Goal: Task Accomplishment & Management: Use online tool/utility

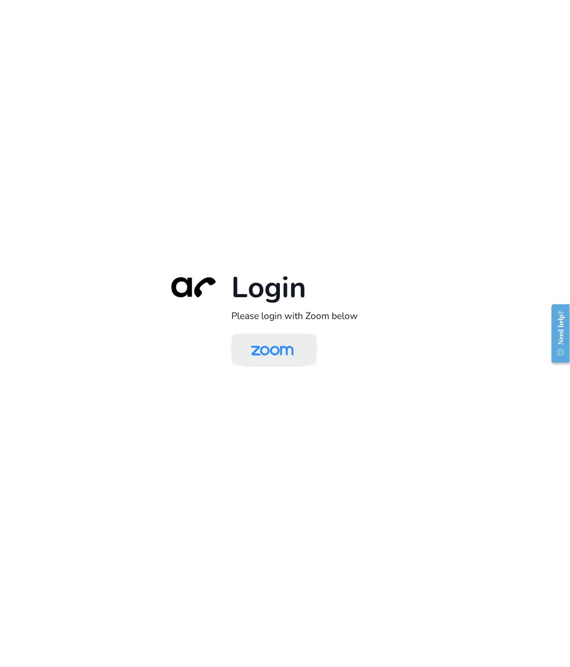
click at [273, 351] on img at bounding box center [271, 350] width 61 height 29
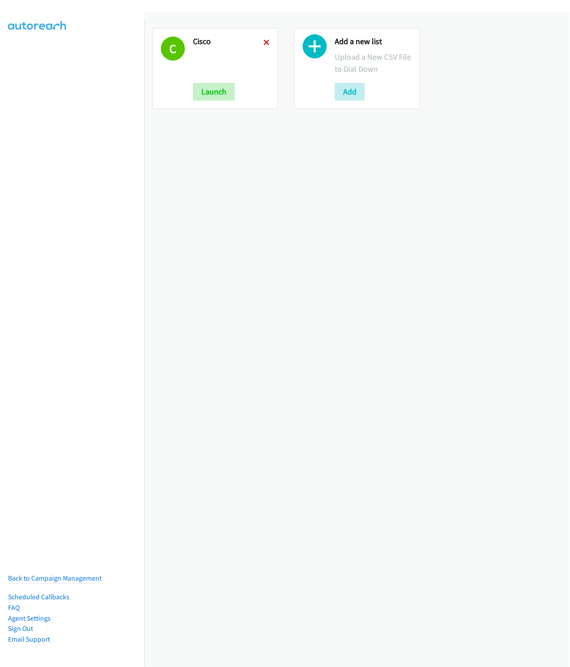
click at [263, 43] on icon at bounding box center [266, 43] width 6 height 6
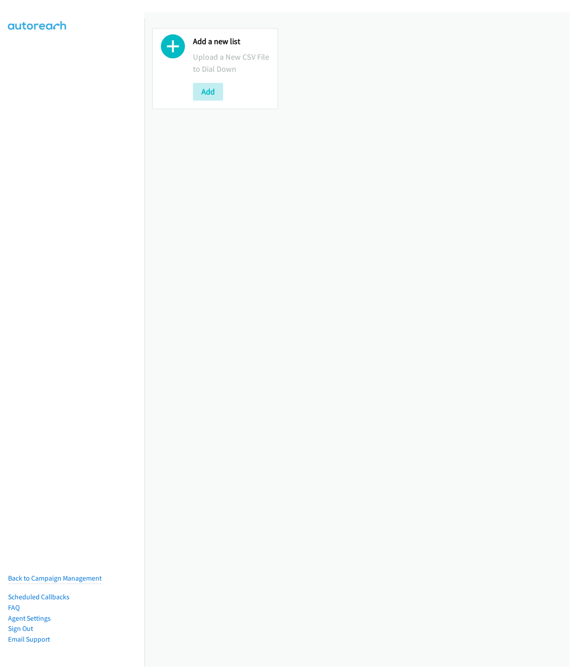
click at [212, 106] on div "Add a new list Upload a New CSV File to Dial Down Add" at bounding box center [215, 68] width 126 height 81
click at [208, 95] on button "Add" at bounding box center [208, 92] width 30 height 18
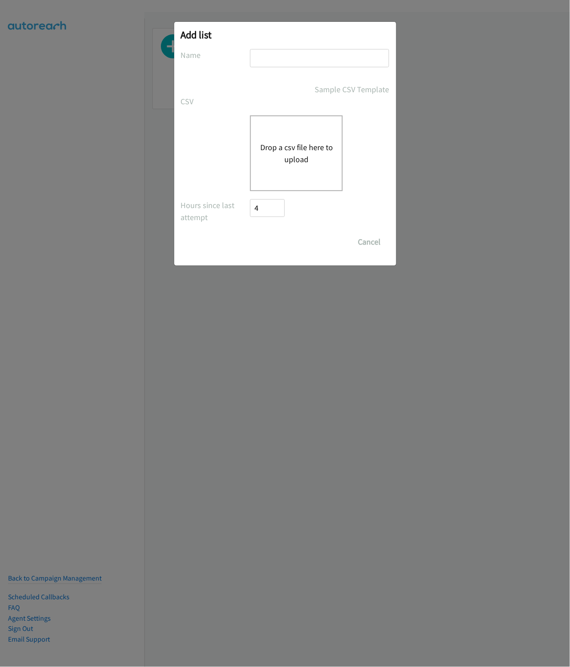
click at [286, 61] on input "text" at bounding box center [319, 58] width 139 height 18
type input "HP"
click at [317, 155] on button "Drop a csv file here to upload" at bounding box center [296, 153] width 73 height 24
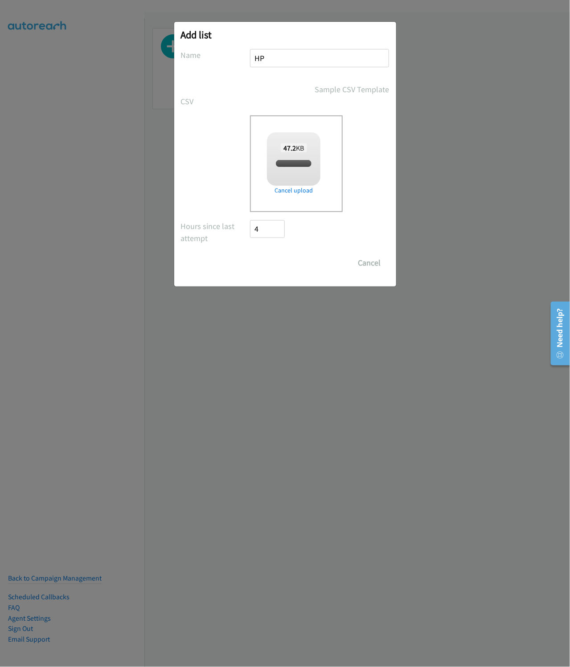
checkbox input "true"
click at [265, 270] on input "Save List" at bounding box center [273, 263] width 47 height 18
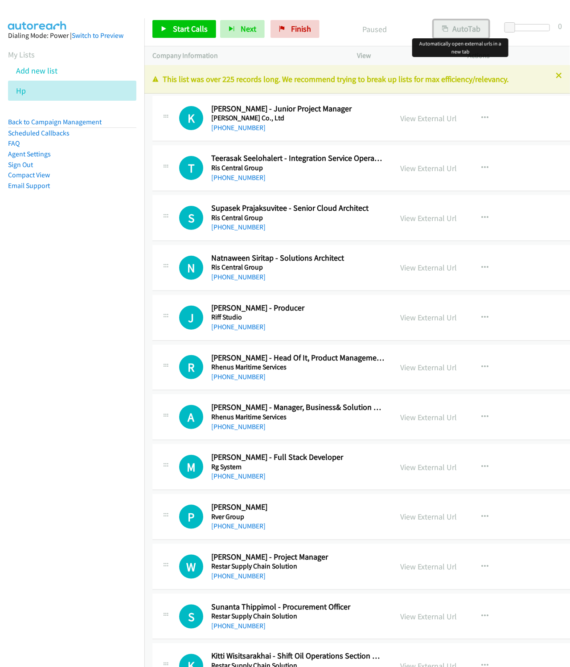
click at [437, 31] on button "AutoTab" at bounding box center [460, 29] width 55 height 18
click at [79, 286] on nav "Dialing Mode: Power | Switch to Preview My Lists Add new list Hp Back to Campai…" at bounding box center [72, 351] width 145 height 667
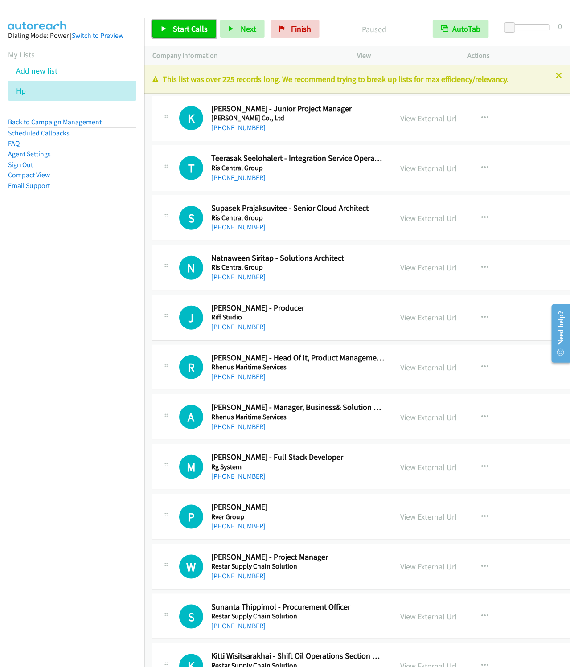
click at [196, 29] on span "Start Calls" at bounding box center [190, 29] width 35 height 10
click at [217, 26] on icon "button" at bounding box center [217, 29] width 6 height 6
click at [205, 20] on button "Next" at bounding box center [227, 29] width 45 height 18
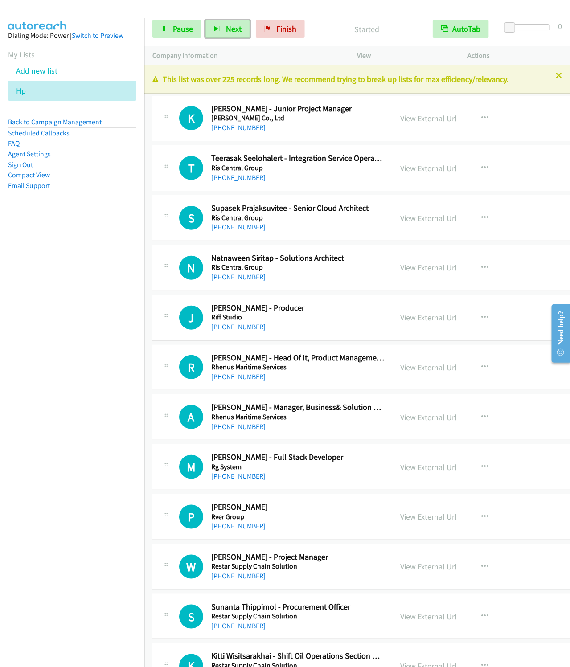
click at [205, 20] on button "Next" at bounding box center [227, 29] width 45 height 18
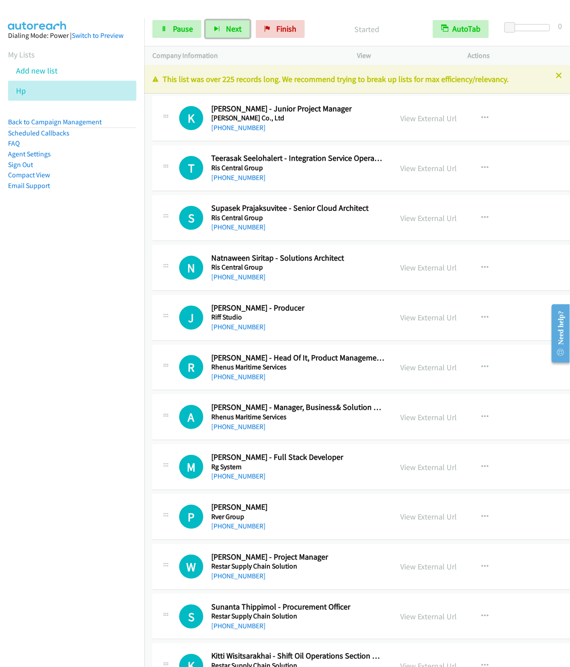
click at [205, 20] on button "Next" at bounding box center [227, 29] width 45 height 18
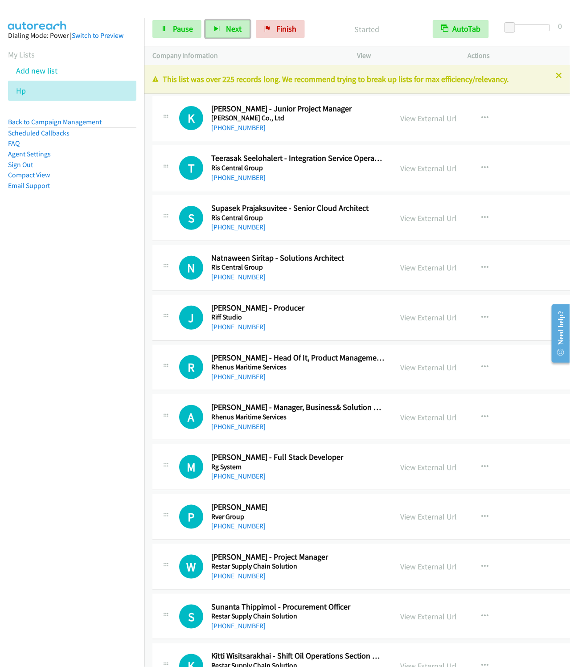
click at [205, 20] on button "Next" at bounding box center [227, 29] width 45 height 18
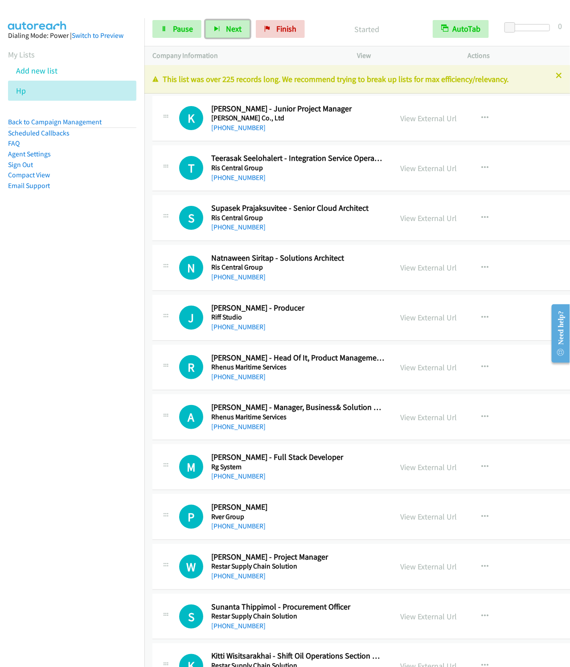
click at [205, 20] on button "Next" at bounding box center [227, 29] width 45 height 18
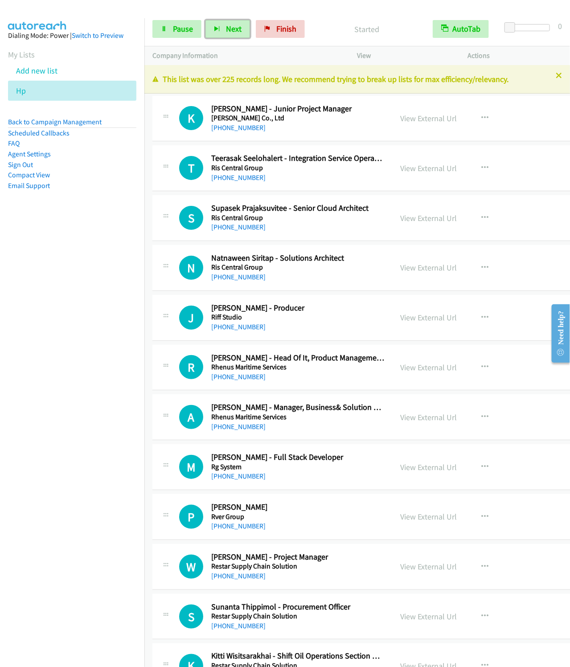
click at [205, 20] on button "Next" at bounding box center [227, 29] width 45 height 18
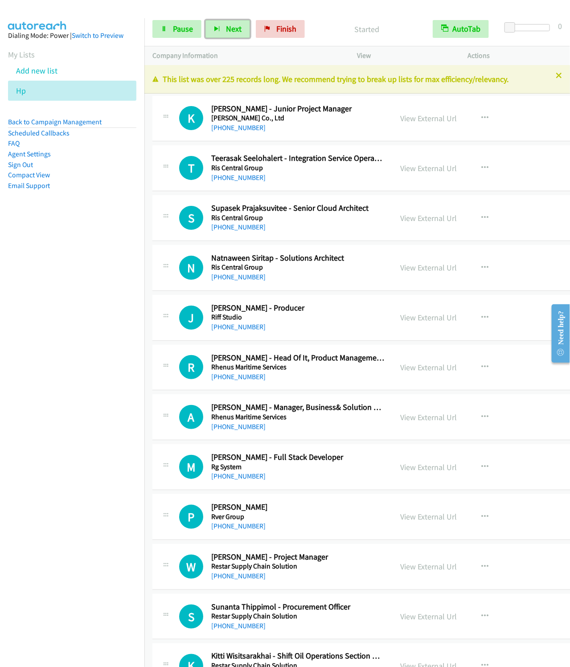
click at [205, 20] on button "Next" at bounding box center [227, 29] width 45 height 18
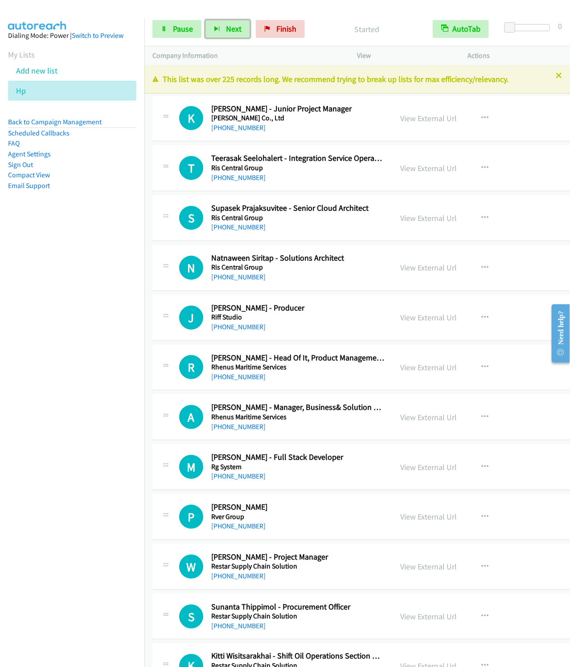
click at [205, 20] on button "Next" at bounding box center [227, 29] width 45 height 18
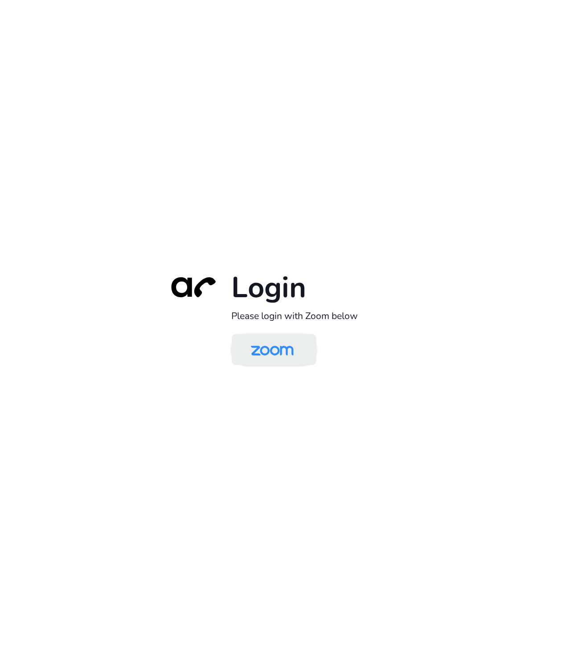
click at [258, 340] on img at bounding box center [271, 350] width 61 height 29
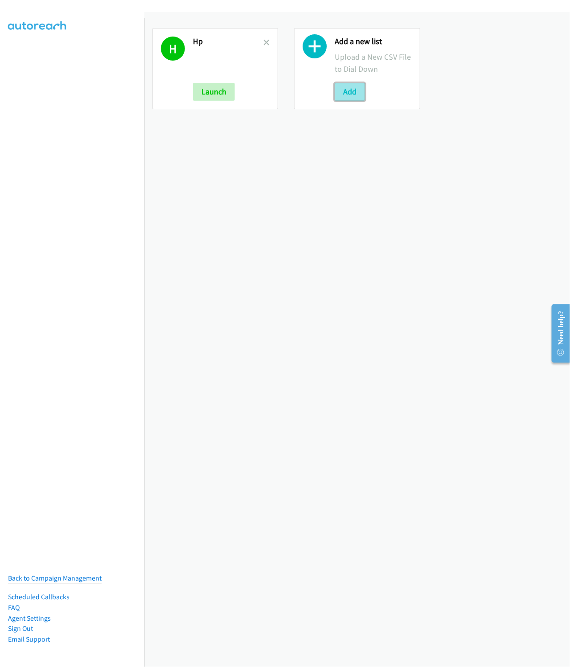
click at [345, 98] on button "Add" at bounding box center [349, 92] width 30 height 18
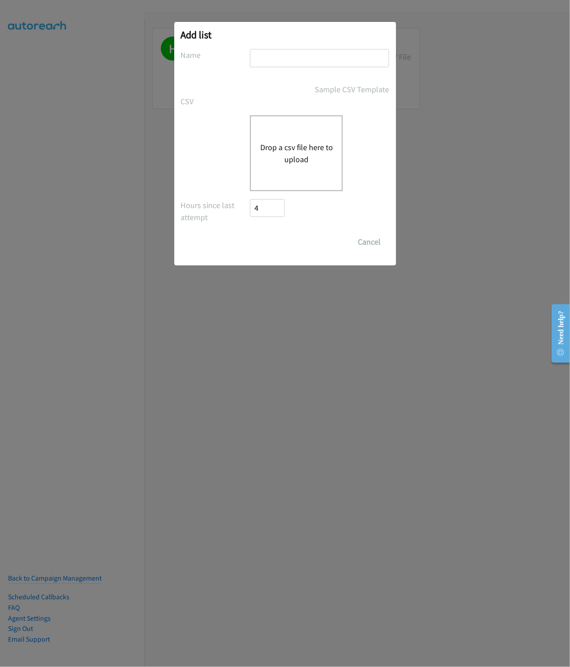
click at [277, 49] on input "text" at bounding box center [319, 58] width 139 height 18
click at [275, 61] on input "text" at bounding box center [319, 58] width 139 height 18
type input "Omnissa"
click at [302, 152] on button "Drop a csv file here to upload" at bounding box center [296, 153] width 73 height 24
click at [289, 163] on button "Drop a csv file here to upload" at bounding box center [296, 153] width 73 height 24
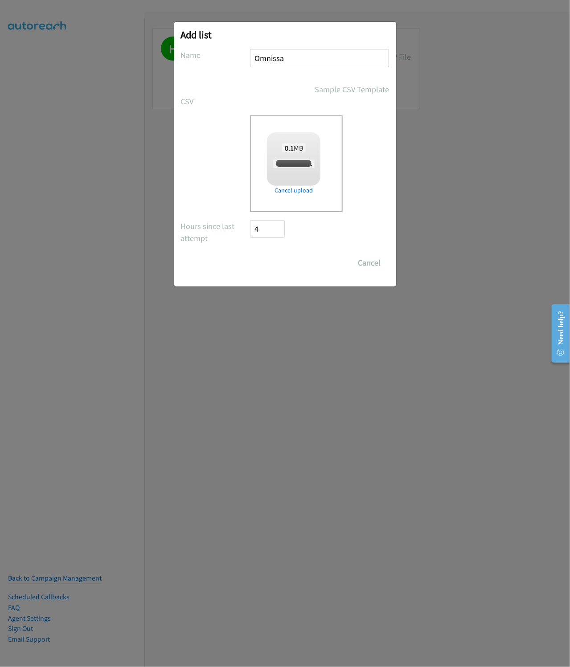
checkbox input "true"
click at [272, 266] on input "Save List" at bounding box center [273, 263] width 47 height 18
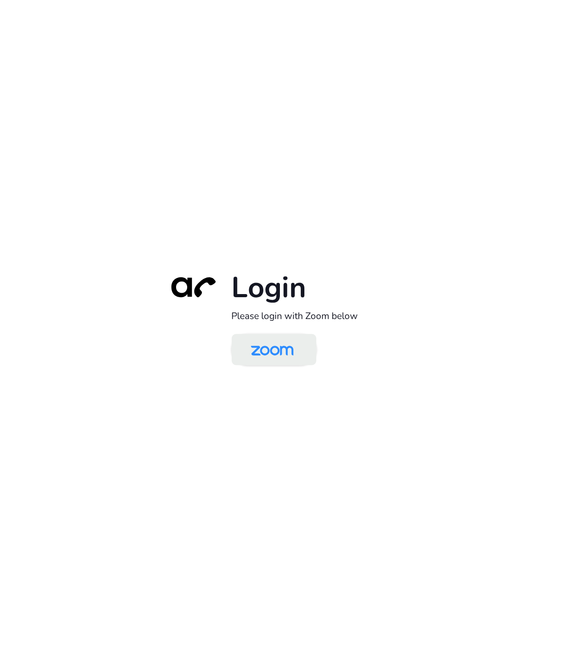
click at [262, 358] on img at bounding box center [271, 350] width 61 height 29
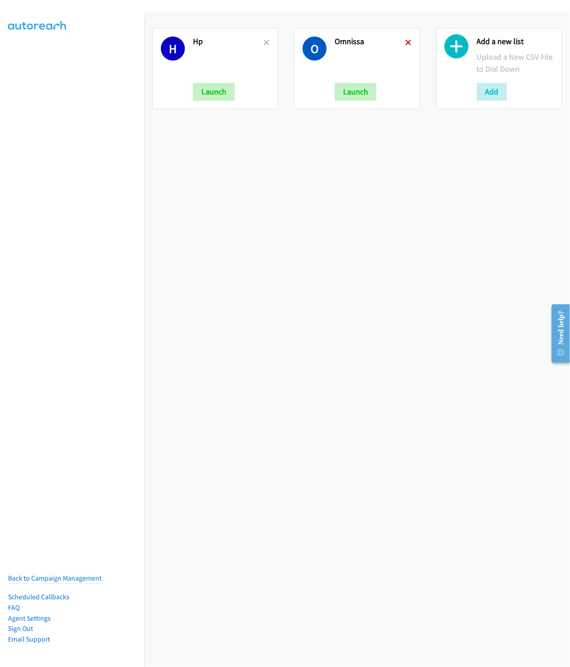
click at [405, 43] on icon at bounding box center [408, 43] width 6 height 6
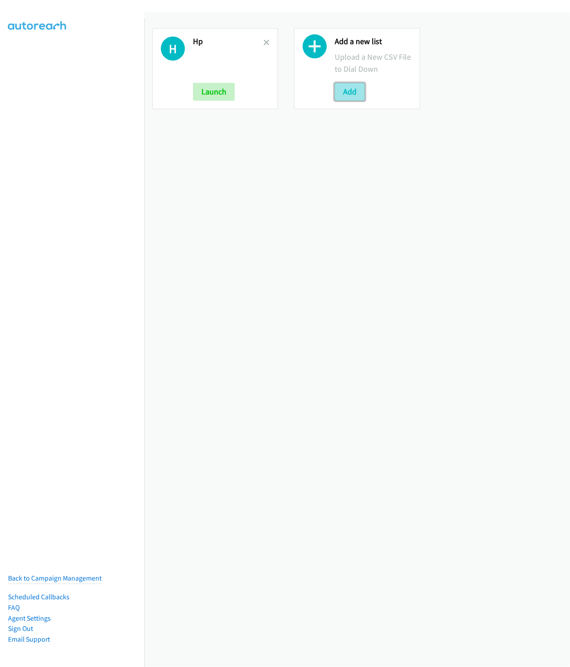
click at [340, 87] on button "Add" at bounding box center [349, 92] width 30 height 18
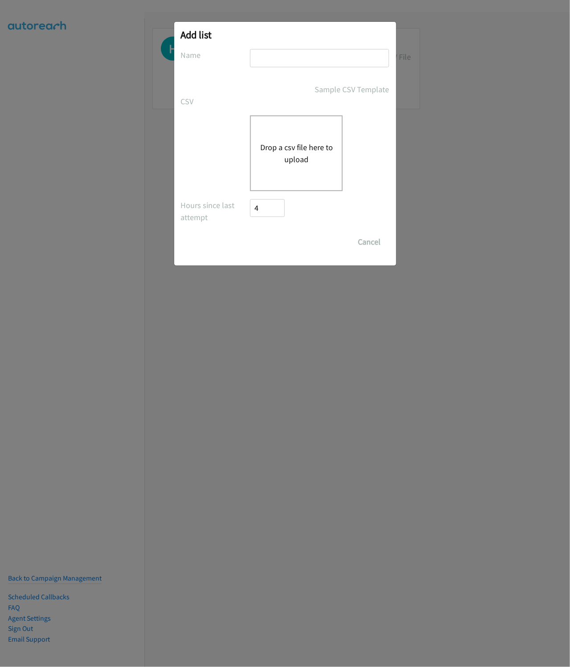
click at [282, 59] on input "text" at bounding box center [319, 58] width 139 height 18
type input "Omnissa"
click at [272, 148] on button "Drop a csv file here to upload" at bounding box center [296, 153] width 73 height 24
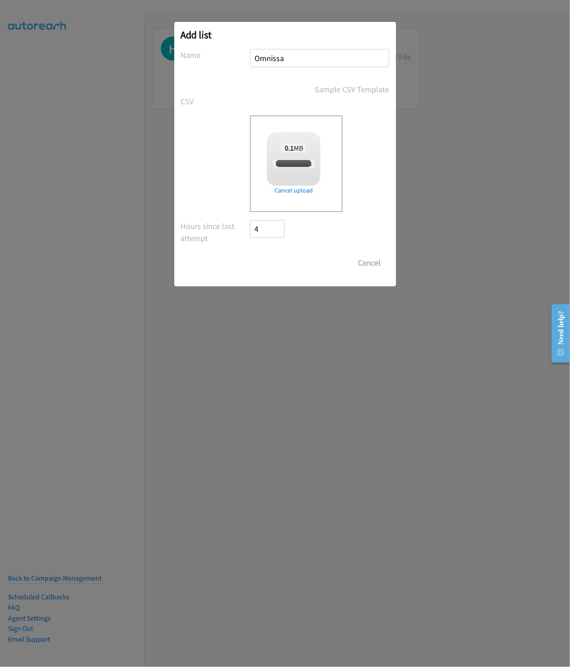
checkbox input "true"
click at [292, 265] on input "Save List" at bounding box center [273, 263] width 47 height 18
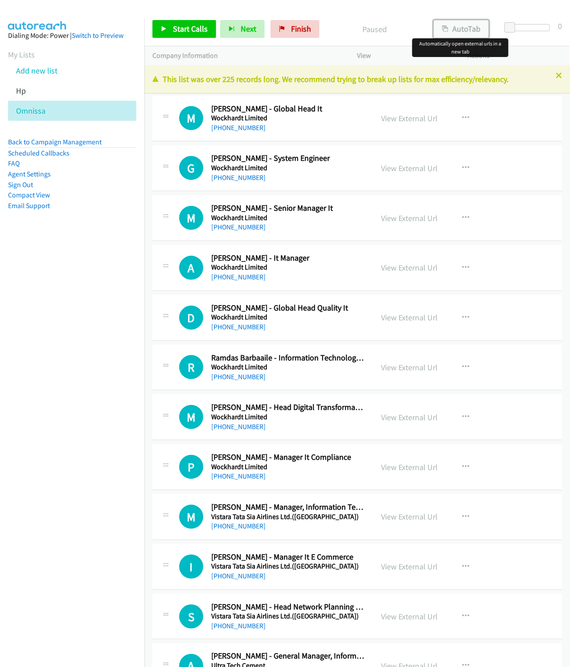
drag, startPoint x: 467, startPoint y: 27, endPoint x: 429, endPoint y: 194, distance: 171.2
click at [467, 27] on button "AutoTab" at bounding box center [460, 29] width 55 height 18
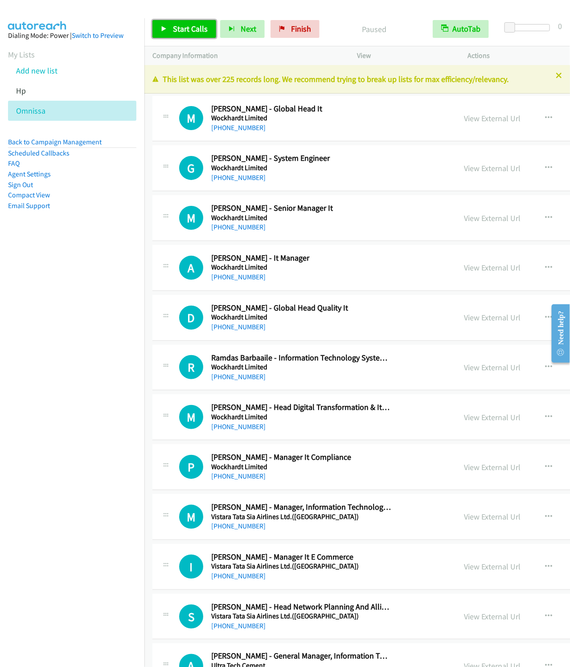
click at [182, 31] on span "Start Calls" at bounding box center [190, 29] width 35 height 10
click at [223, 26] on button "Next" at bounding box center [227, 29] width 45 height 18
click at [205, 20] on button "Next" at bounding box center [227, 29] width 45 height 18
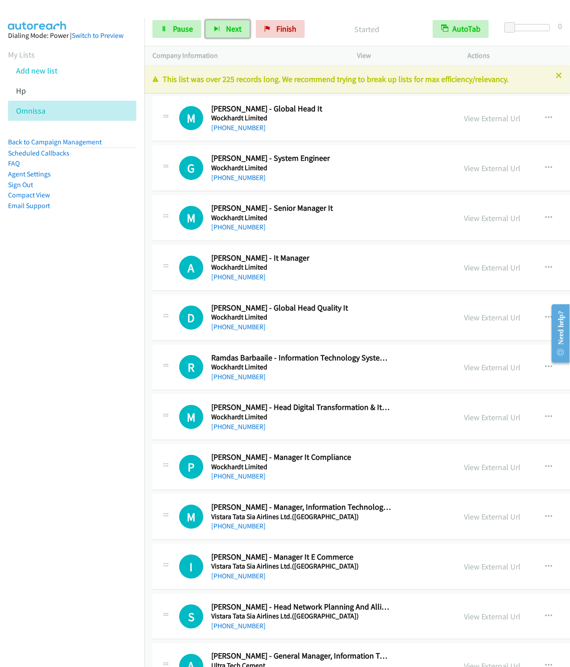
click at [205, 20] on button "Next" at bounding box center [227, 29] width 45 height 18
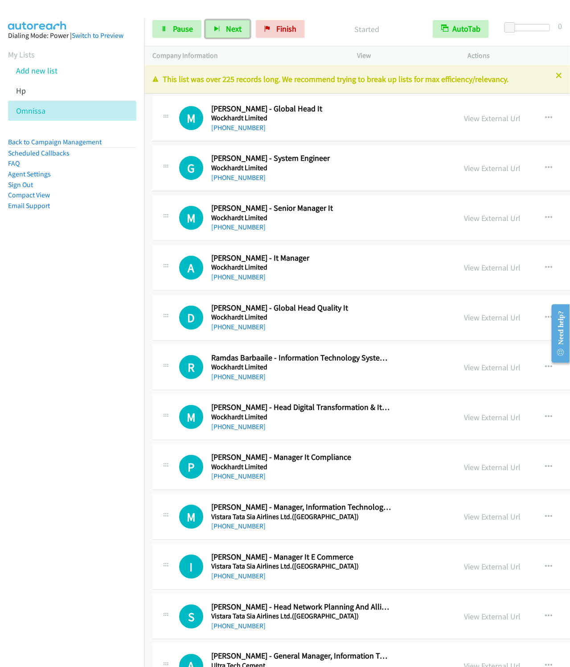
click at [205, 20] on button "Next" at bounding box center [227, 29] width 45 height 18
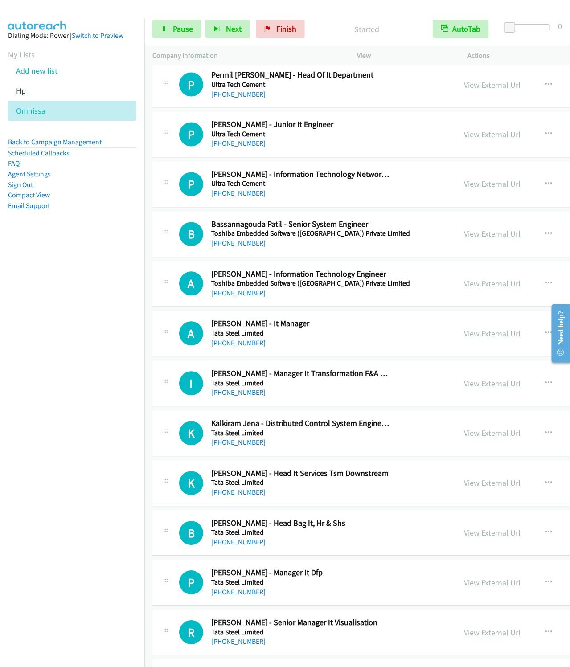
scroll to position [1804, 0]
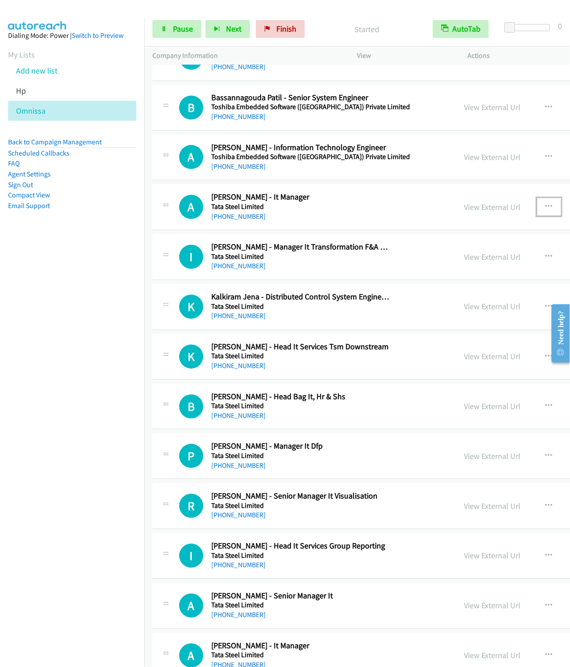
click at [545, 210] on icon "button" at bounding box center [548, 206] width 7 height 7
click at [442, 274] on link "Start Calls Here" at bounding box center [501, 265] width 118 height 18
click at [232, 33] on span "Next" at bounding box center [234, 29] width 16 height 10
click at [205, 20] on button "Next" at bounding box center [227, 29] width 45 height 18
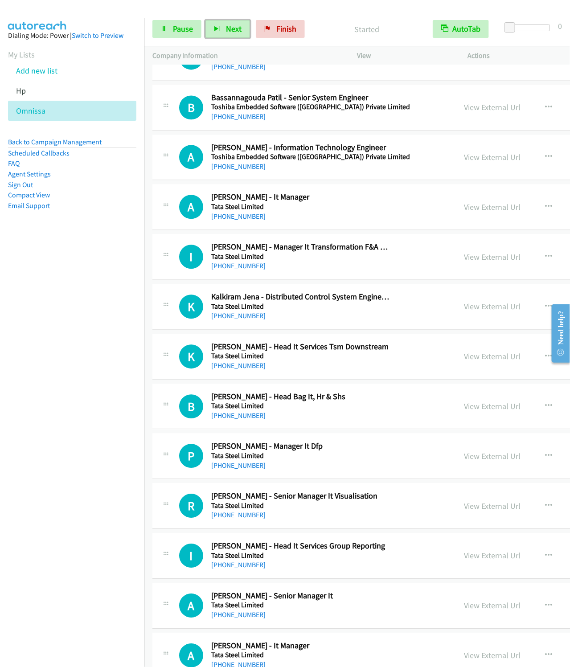
click at [205, 20] on button "Next" at bounding box center [227, 29] width 45 height 18
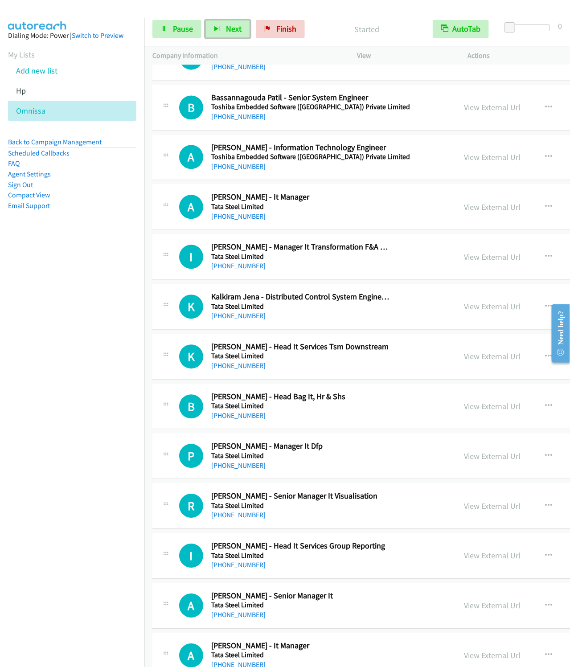
click at [205, 20] on button "Next" at bounding box center [227, 29] width 45 height 18
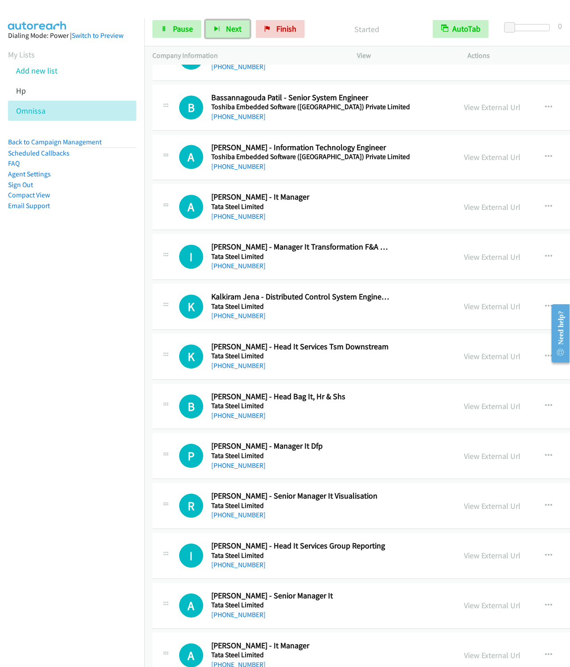
click at [205, 20] on button "Next" at bounding box center [227, 29] width 45 height 18
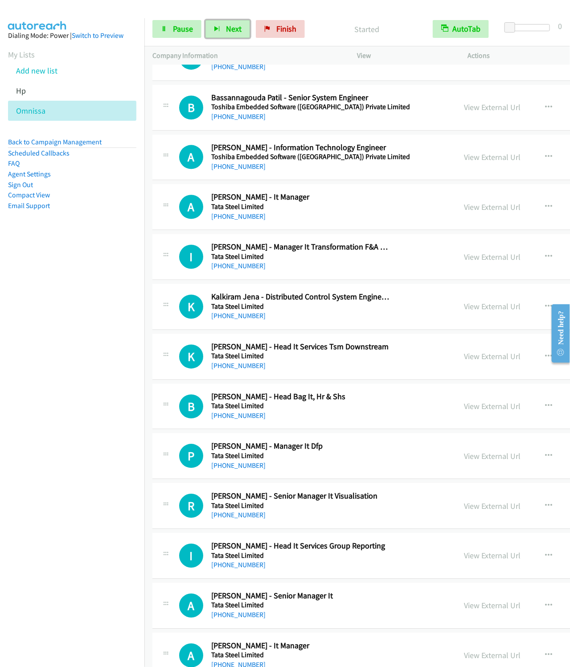
click at [205, 20] on button "Next" at bounding box center [227, 29] width 45 height 18
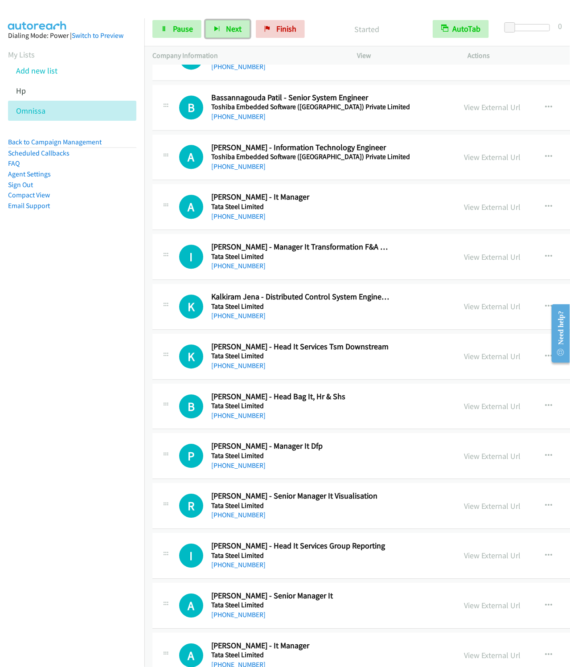
click at [205, 20] on button "Next" at bounding box center [227, 29] width 45 height 18
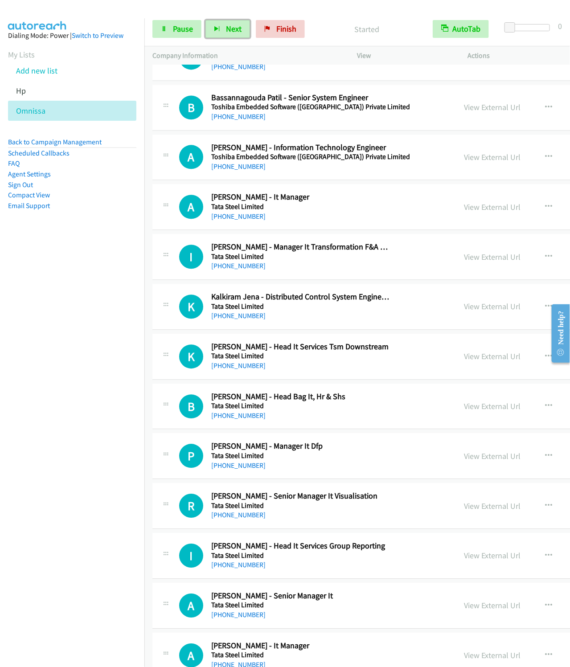
click at [205, 20] on button "Next" at bounding box center [227, 29] width 45 height 18
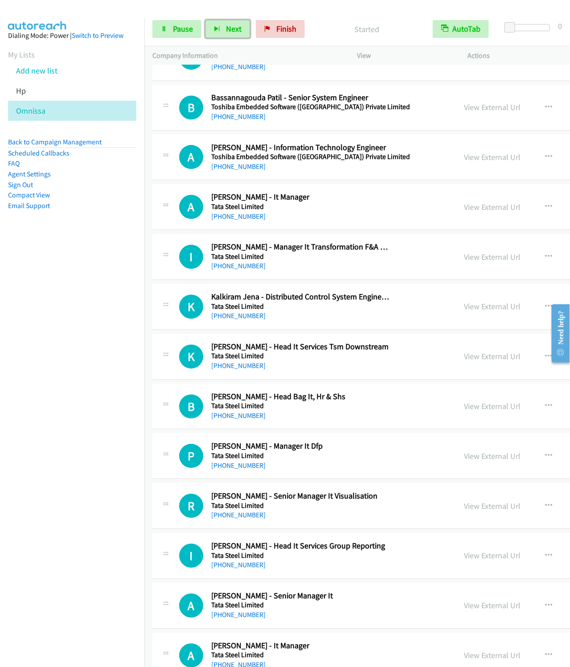
click at [205, 20] on button "Next" at bounding box center [227, 29] width 45 height 18
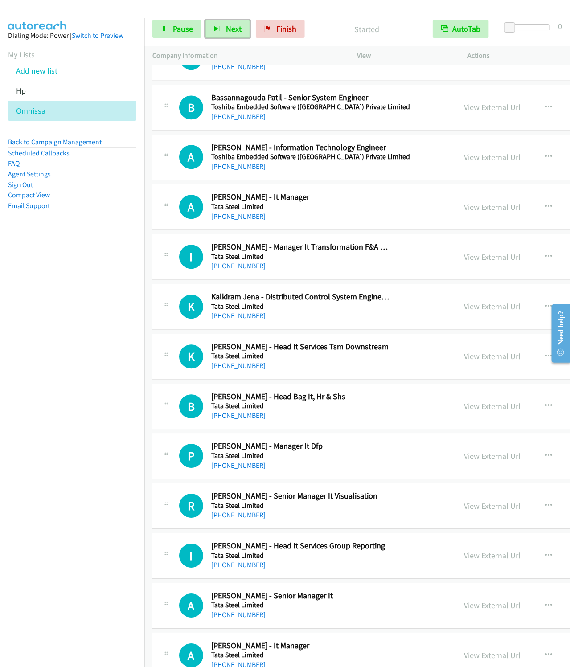
click at [205, 20] on button "Next" at bounding box center [227, 29] width 45 height 18
click at [217, 33] on button "Next" at bounding box center [227, 29] width 45 height 18
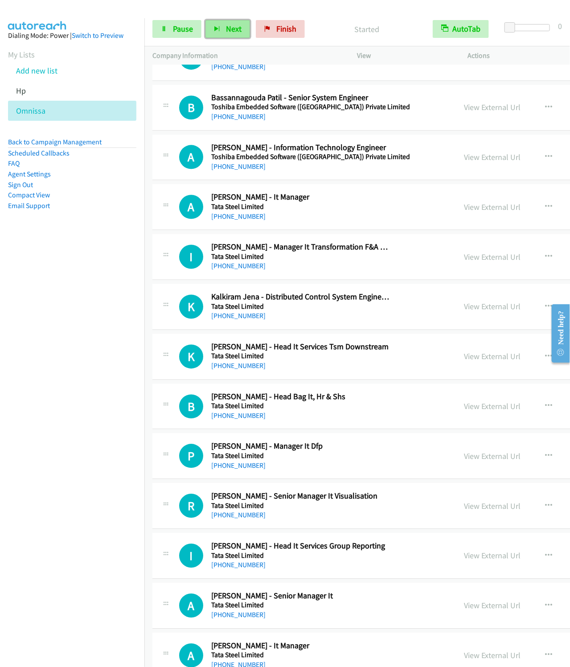
click at [205, 20] on button "Next" at bounding box center [227, 29] width 45 height 18
click at [210, 30] on button "Next" at bounding box center [227, 29] width 45 height 18
click at [205, 20] on button "Next" at bounding box center [227, 29] width 45 height 18
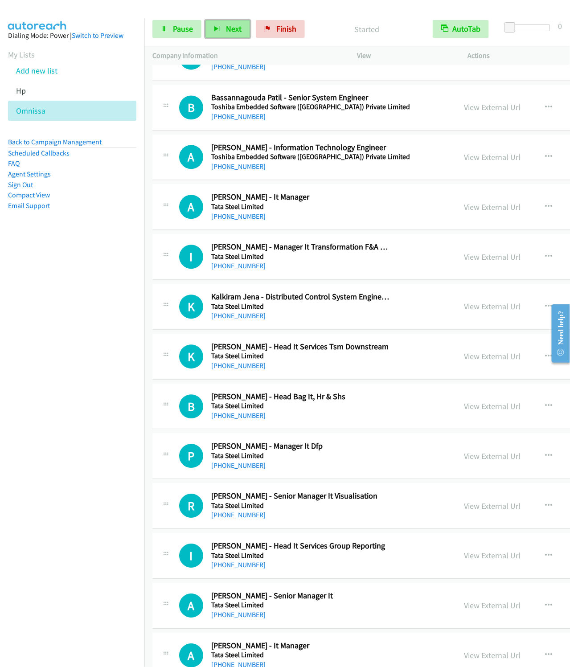
click at [205, 20] on button "Next" at bounding box center [227, 29] width 45 height 18
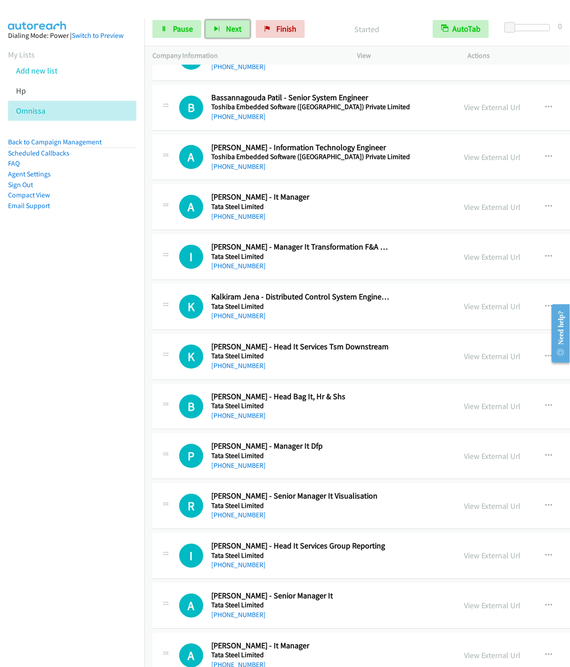
click at [205, 20] on button "Next" at bounding box center [227, 29] width 45 height 18
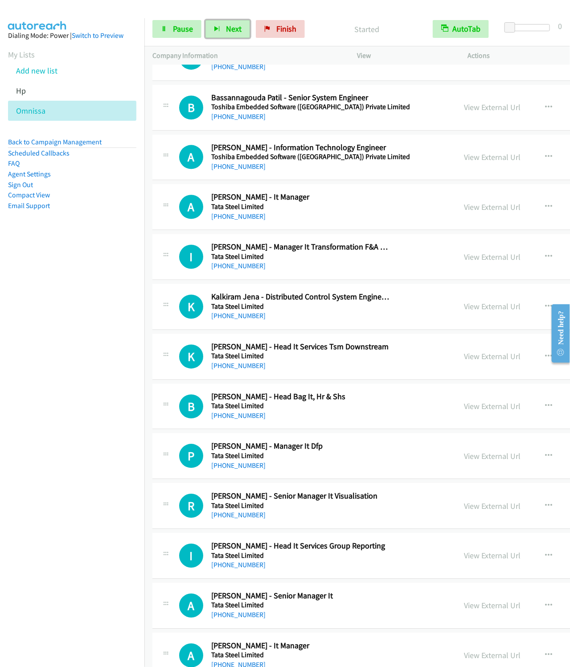
click at [205, 20] on button "Next" at bounding box center [227, 29] width 45 height 18
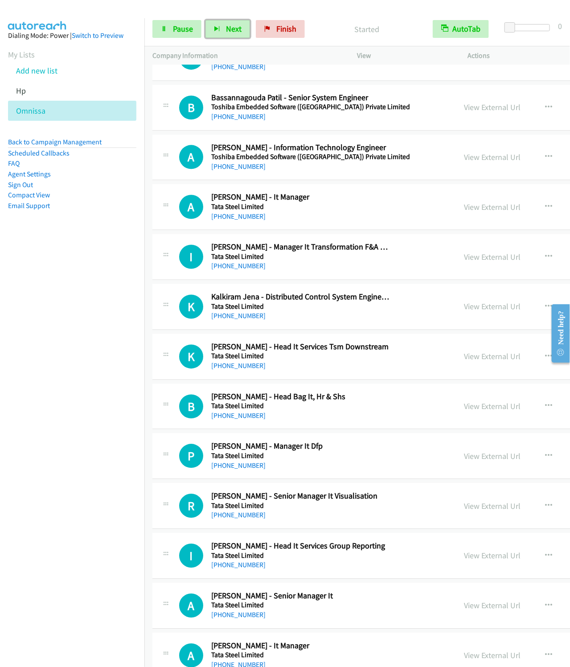
click at [205, 20] on button "Next" at bounding box center [227, 29] width 45 height 18
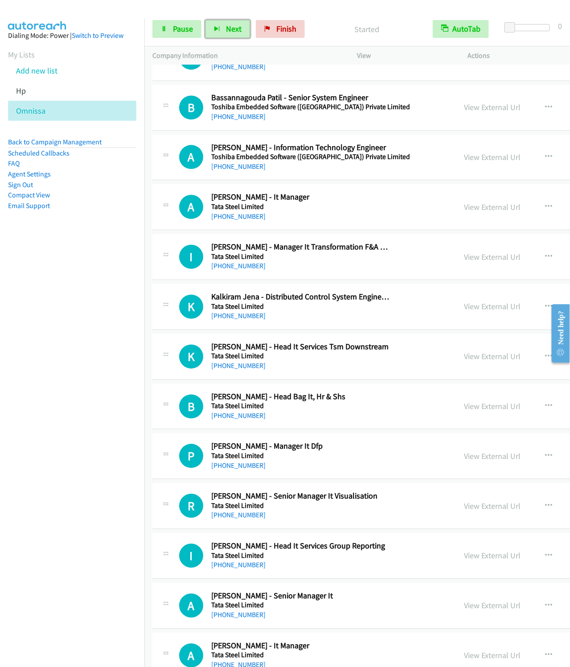
click at [205, 20] on button "Next" at bounding box center [227, 29] width 45 height 18
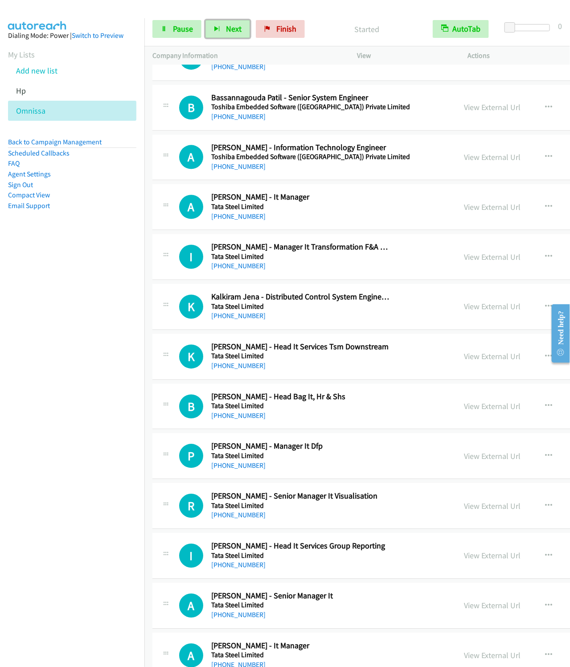
click at [205, 20] on button "Next" at bounding box center [227, 29] width 45 height 18
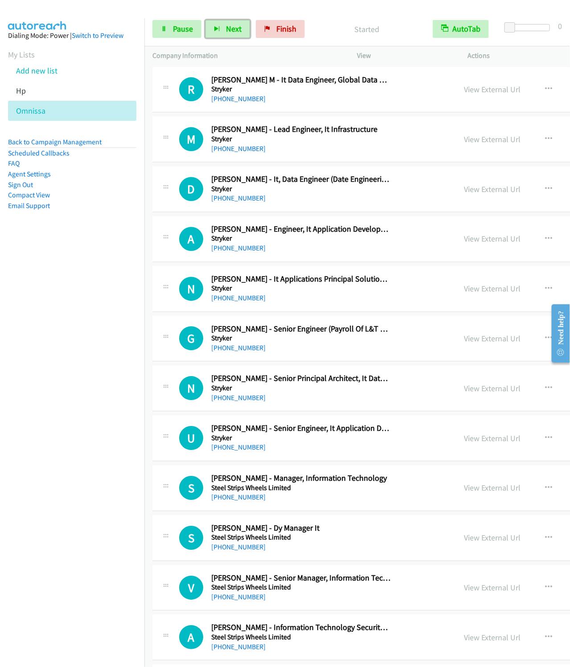
scroll to position [6546, 0]
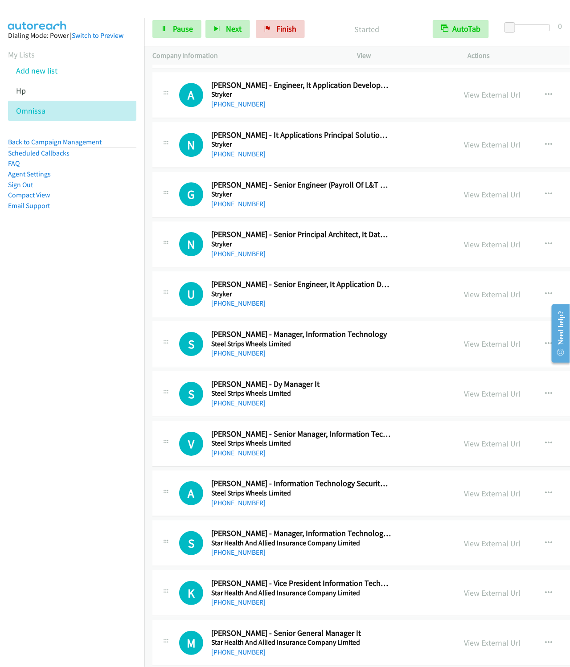
drag, startPoint x: 453, startPoint y: 379, endPoint x: 415, endPoint y: 306, distance: 81.5
drag, startPoint x: 496, startPoint y: 372, endPoint x: 473, endPoint y: 384, distance: 25.7
click at [545, 347] on icon "button" at bounding box center [548, 343] width 7 height 7
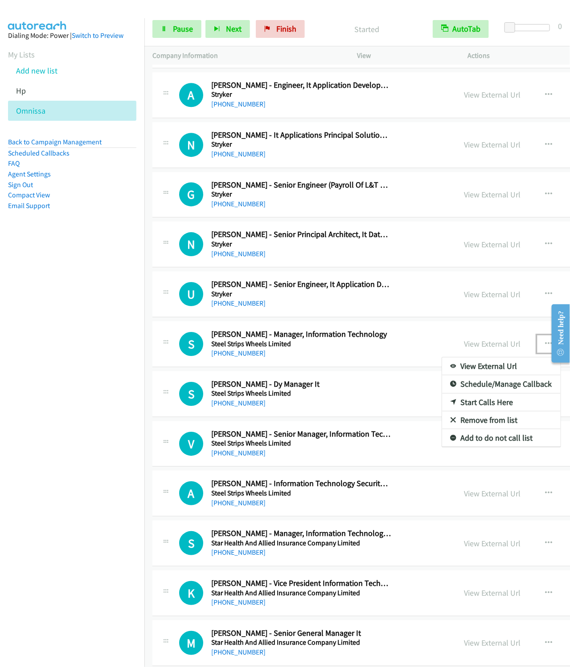
click at [442, 411] on link "Start Calls Here" at bounding box center [501, 402] width 118 height 18
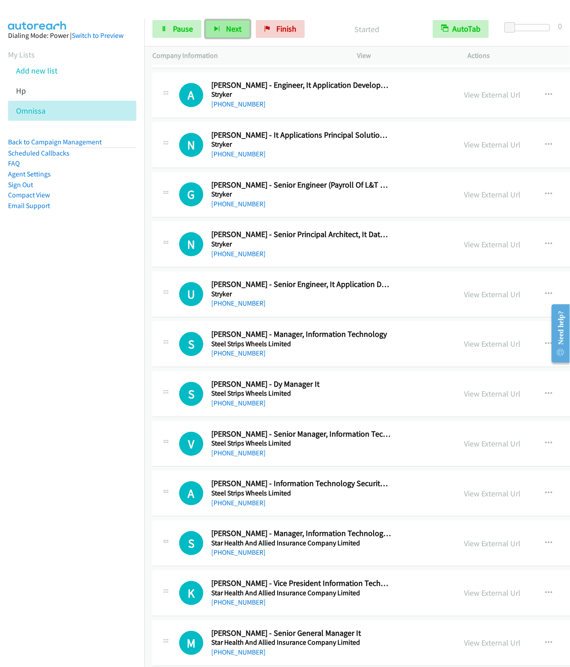
click at [226, 29] on span "Next" at bounding box center [234, 29] width 16 height 10
click at [205, 20] on button "Next" at bounding box center [227, 29] width 45 height 18
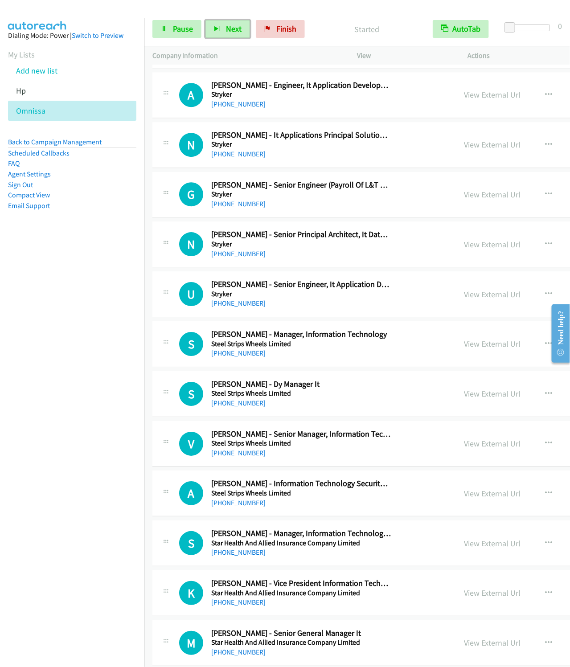
click at [205, 20] on button "Next" at bounding box center [227, 29] width 45 height 18
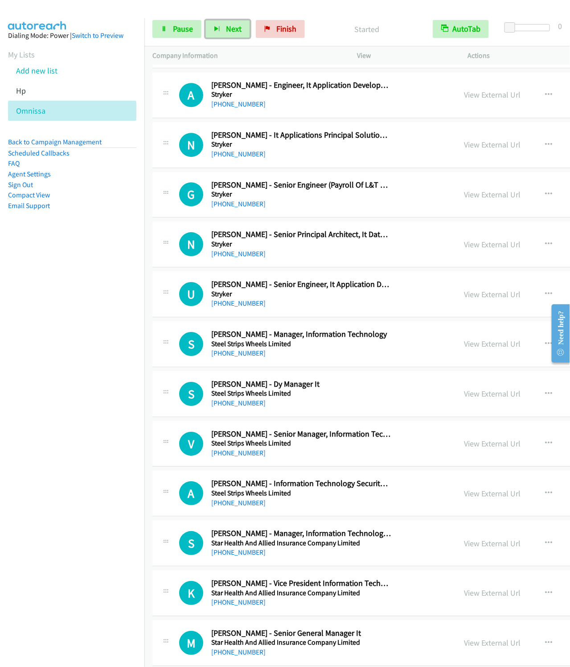
click at [205, 20] on button "Next" at bounding box center [227, 29] width 45 height 18
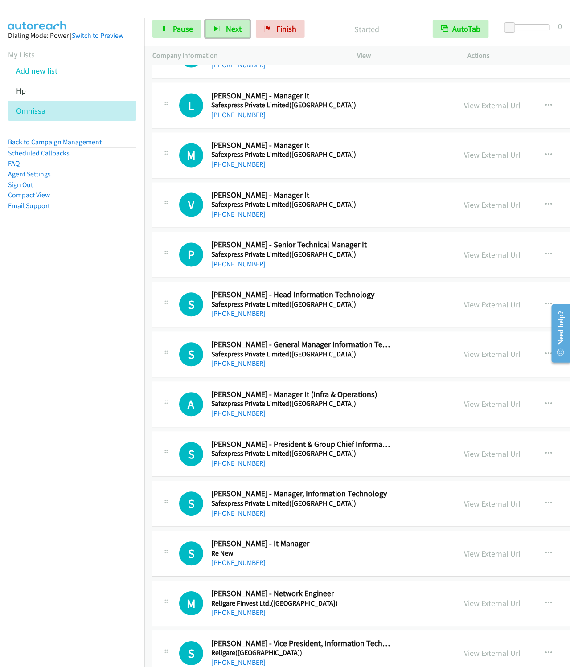
scroll to position [7481, 0]
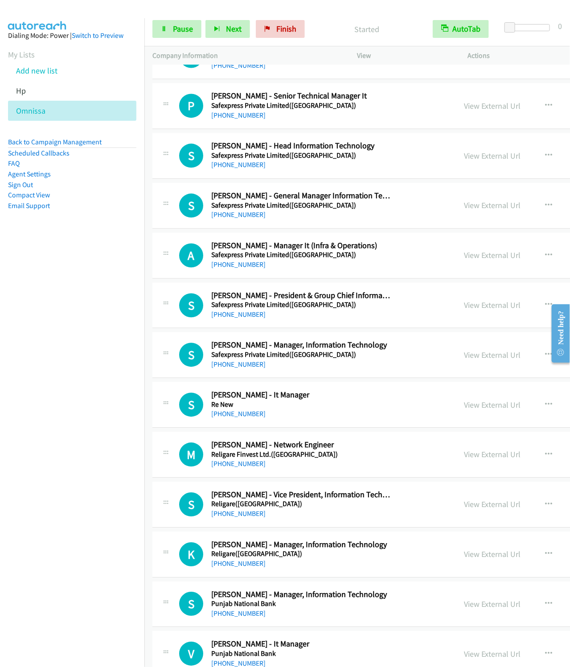
drag, startPoint x: 463, startPoint y: 437, endPoint x: 459, endPoint y: 432, distance: 6.7
click at [545, 408] on icon "button" at bounding box center [548, 404] width 7 height 7
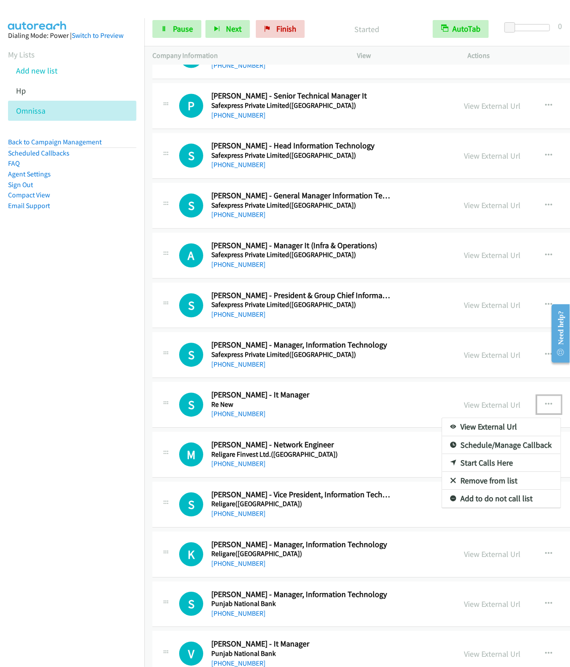
click at [442, 472] on link "Start Calls Here" at bounding box center [501, 463] width 118 height 18
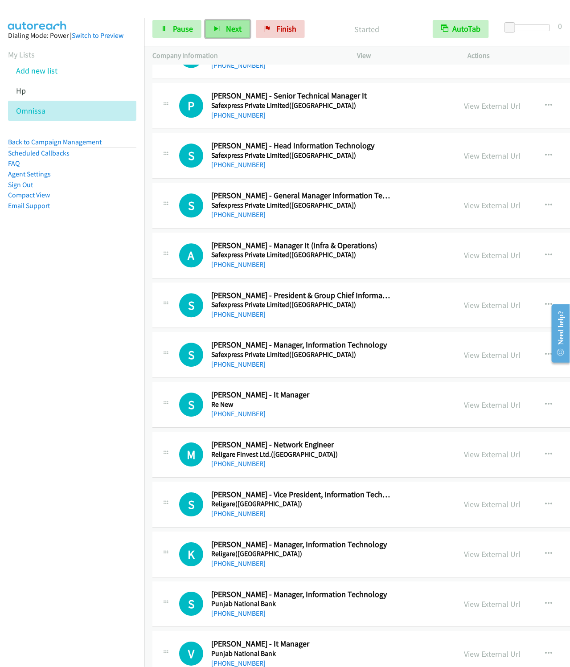
click at [230, 31] on span "Next" at bounding box center [234, 29] width 16 height 10
click at [205, 20] on button "Next" at bounding box center [227, 29] width 45 height 18
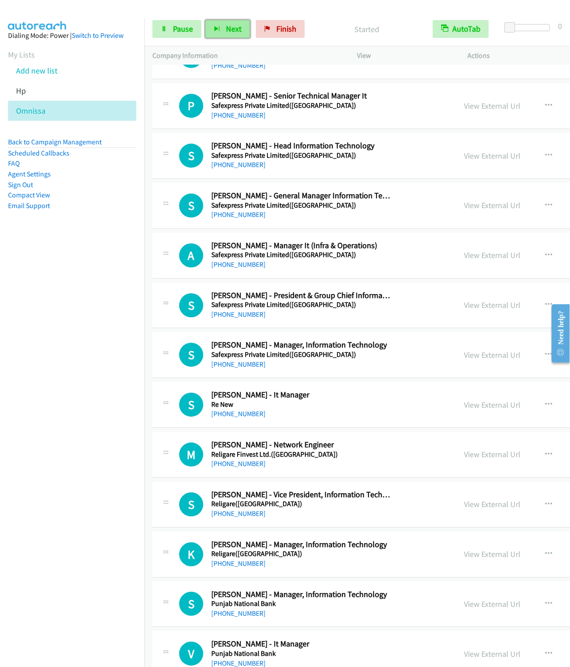
click at [205, 20] on button "Next" at bounding box center [227, 29] width 45 height 18
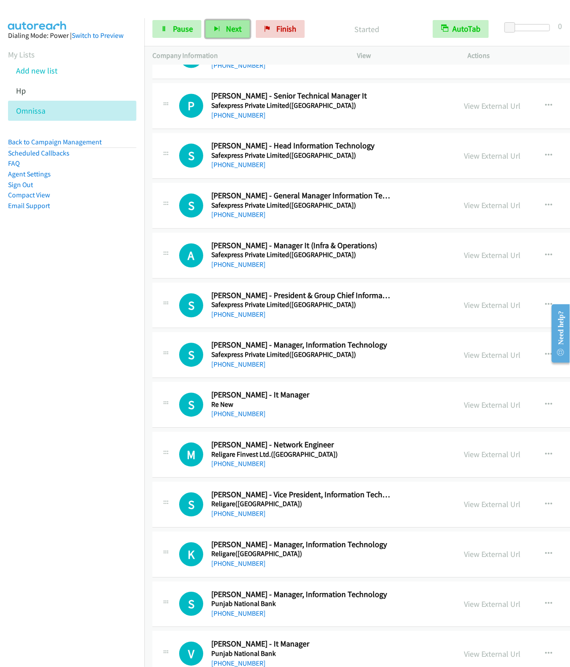
click at [205, 20] on button "Next" at bounding box center [227, 29] width 45 height 18
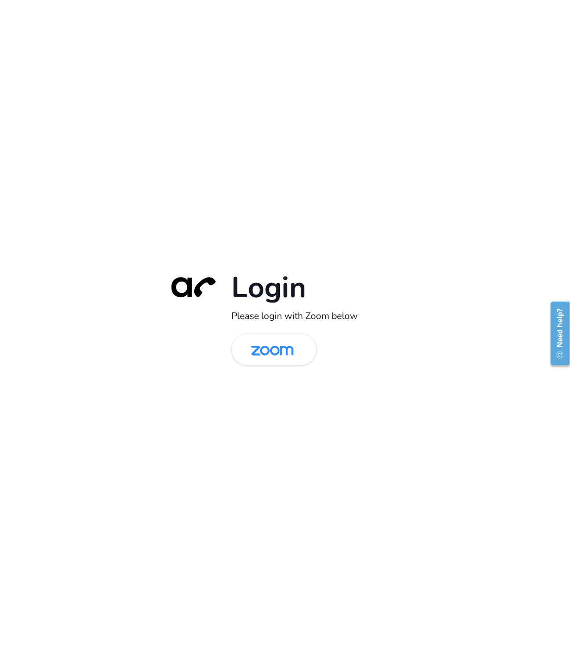
drag, startPoint x: 265, startPoint y: 353, endPoint x: 294, endPoint y: 261, distance: 96.6
click at [265, 353] on img at bounding box center [271, 350] width 61 height 29
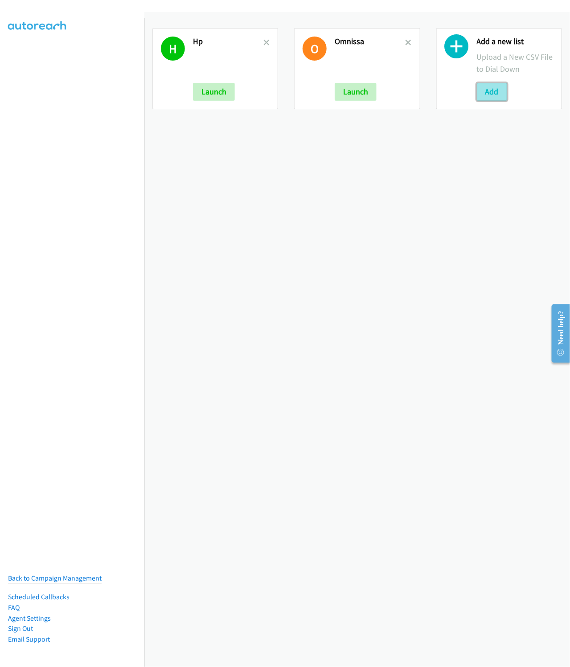
click at [481, 86] on button "Add" at bounding box center [491, 92] width 30 height 18
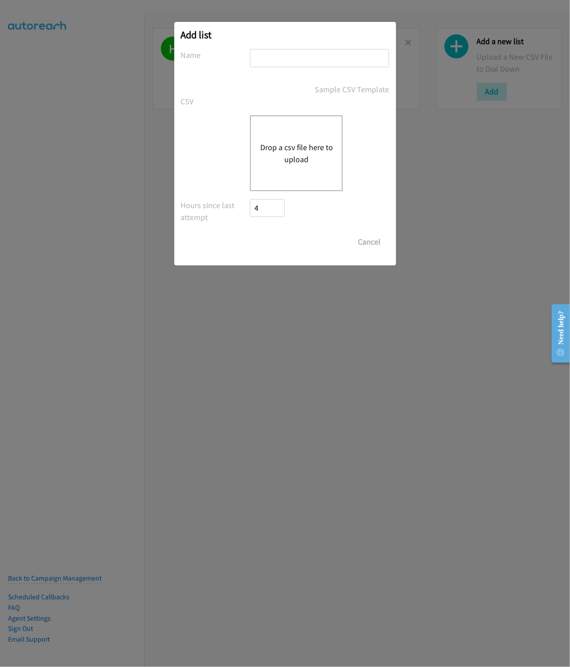
click at [282, 59] on input "text" at bounding box center [319, 58] width 139 height 18
type input "HP"
click at [297, 152] on button "Drop a csv file here to upload" at bounding box center [296, 153] width 73 height 24
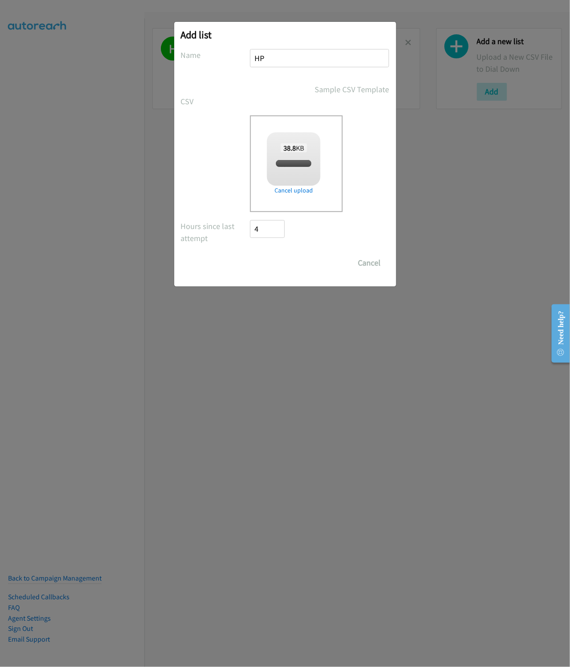
checkbox input "true"
click at [286, 265] on input "Save List" at bounding box center [273, 263] width 47 height 18
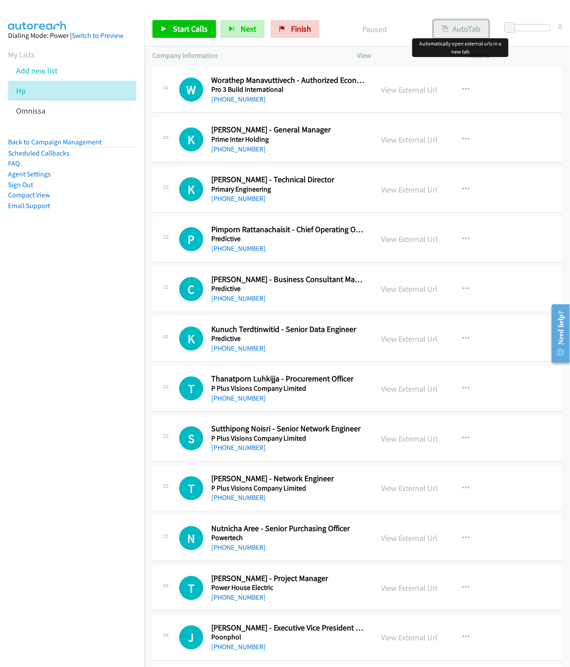
click at [463, 26] on button "AutoTab" at bounding box center [460, 29] width 55 height 18
click at [163, 25] on link "Start Calls" at bounding box center [184, 29] width 64 height 18
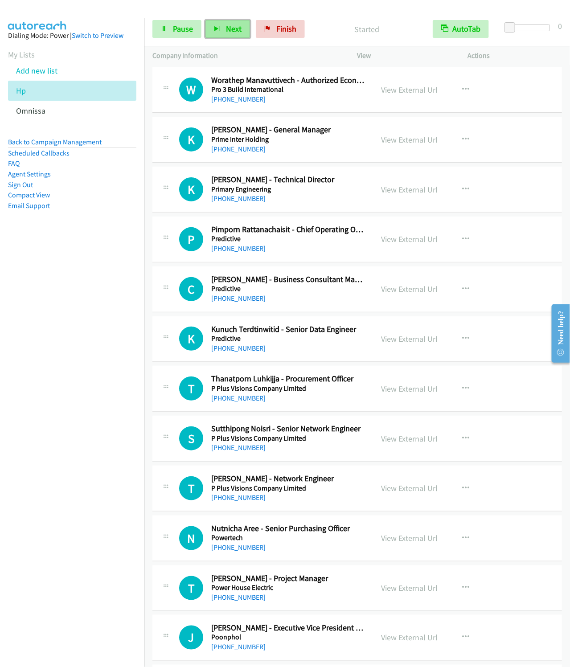
click at [227, 23] on button "Next" at bounding box center [227, 29] width 45 height 18
click at [205, 20] on button "Next" at bounding box center [227, 29] width 45 height 18
